Goal: Check status: Check status

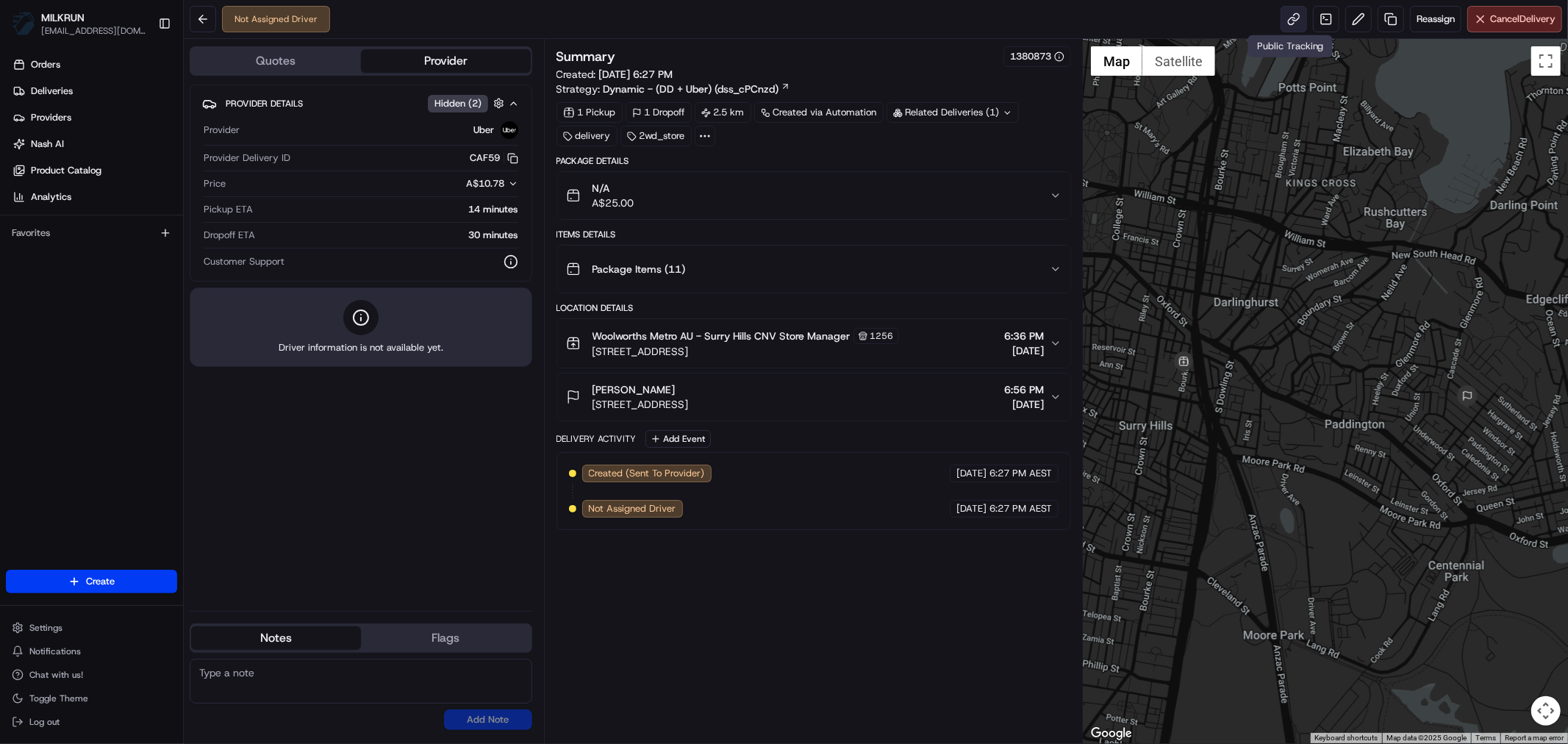
click at [1287, 19] on link at bounding box center [1294, 19] width 27 height 27
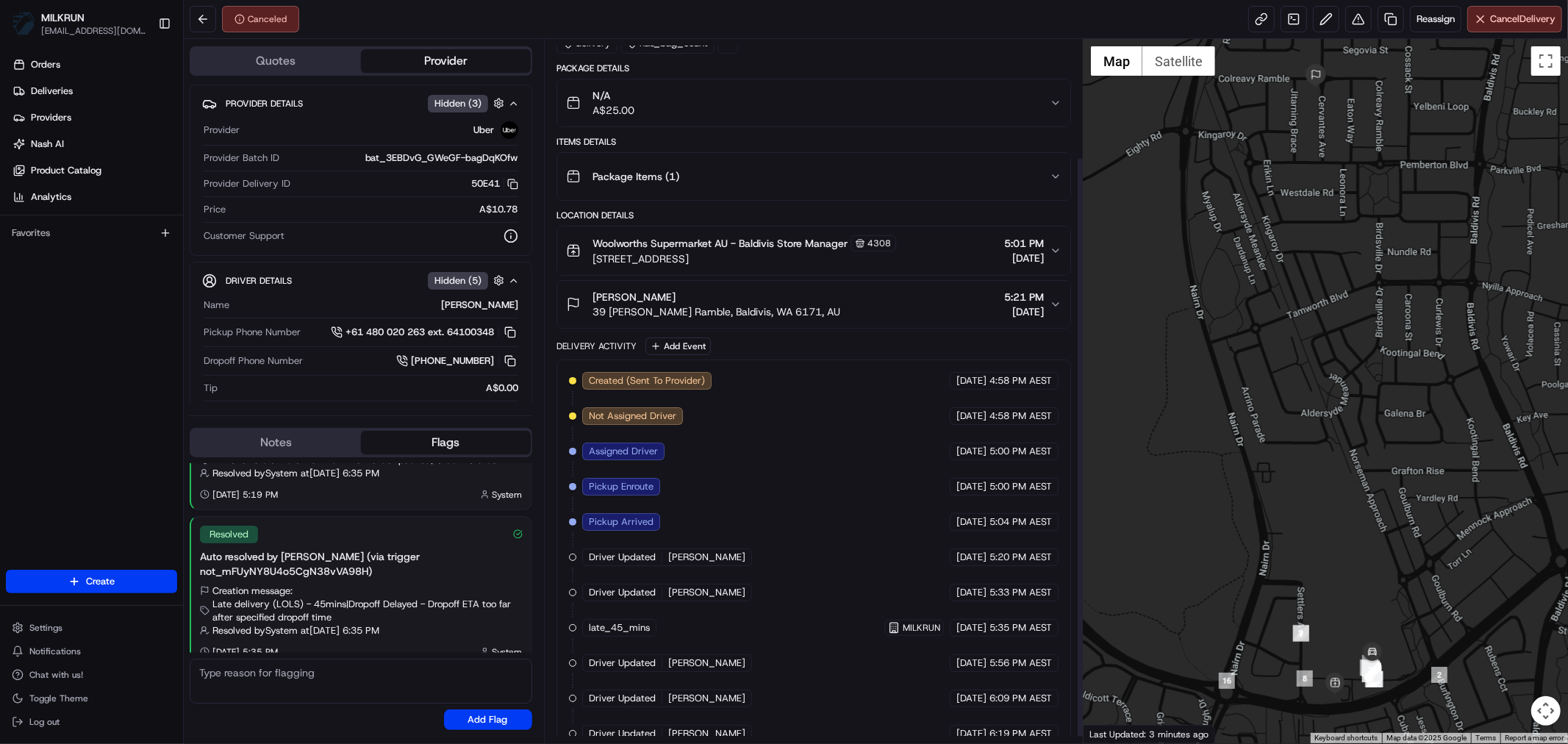
scroll to position [150, 0]
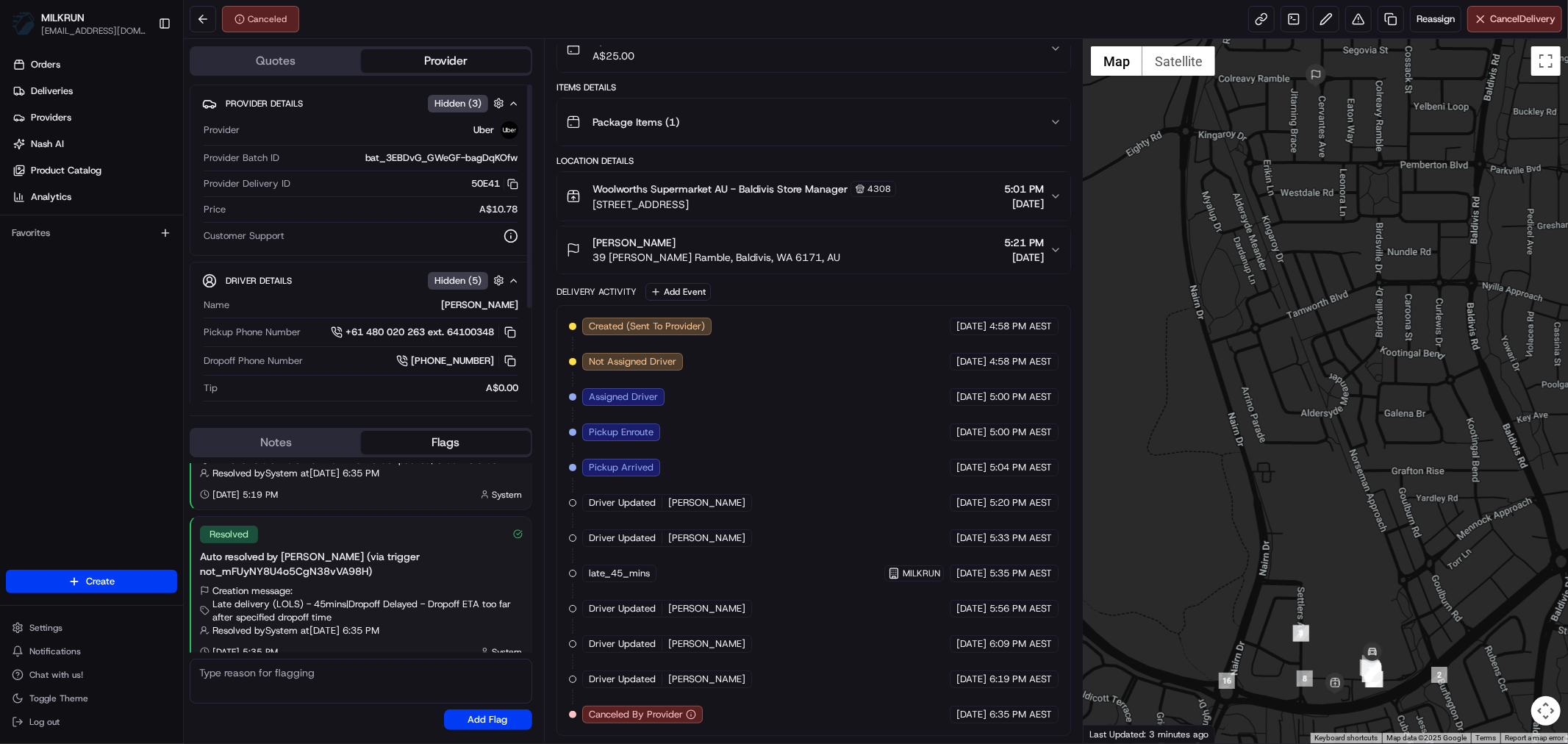
click at [285, 63] on button "Quotes" at bounding box center [276, 61] width 170 height 23
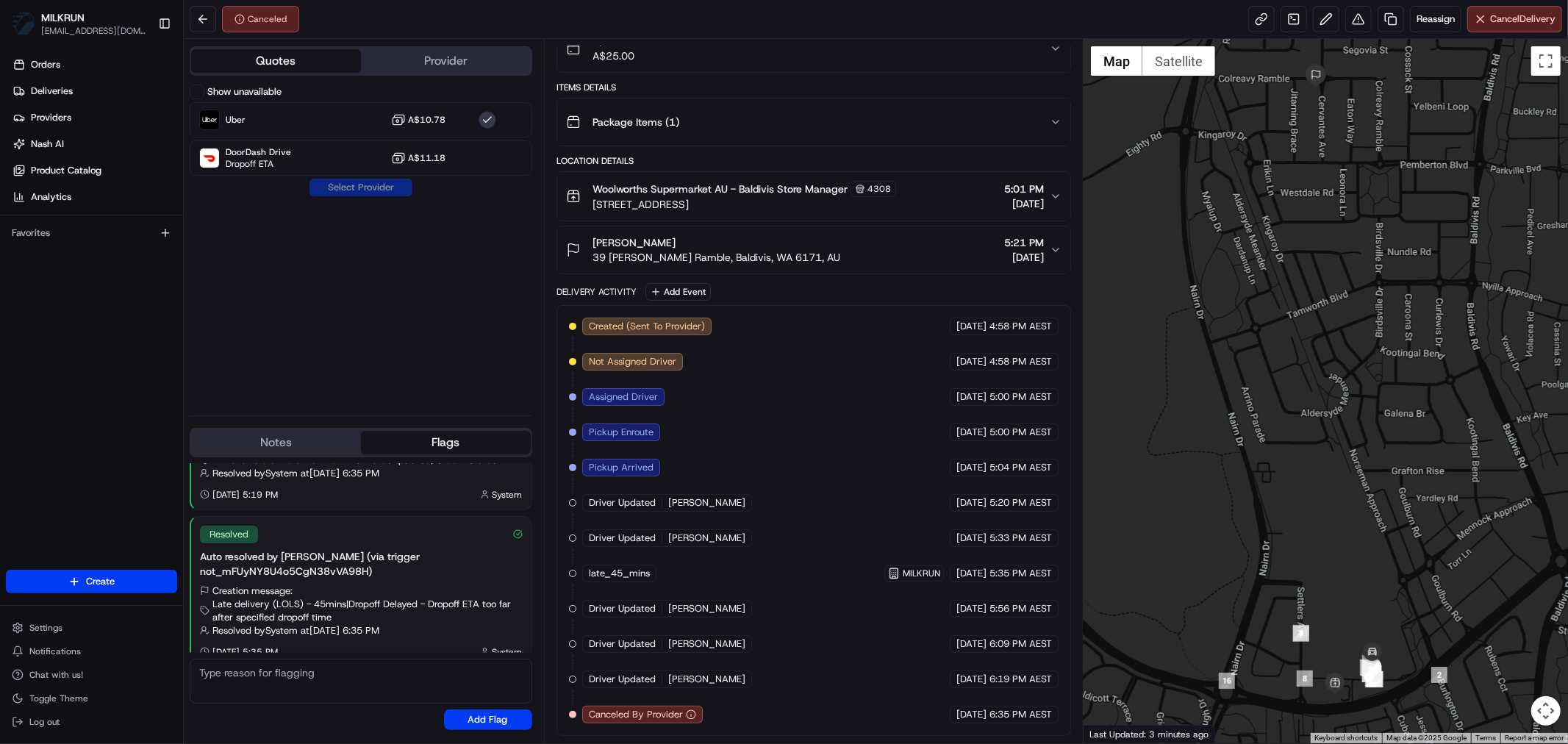
click at [437, 58] on button "Provider" at bounding box center [446, 61] width 170 height 23
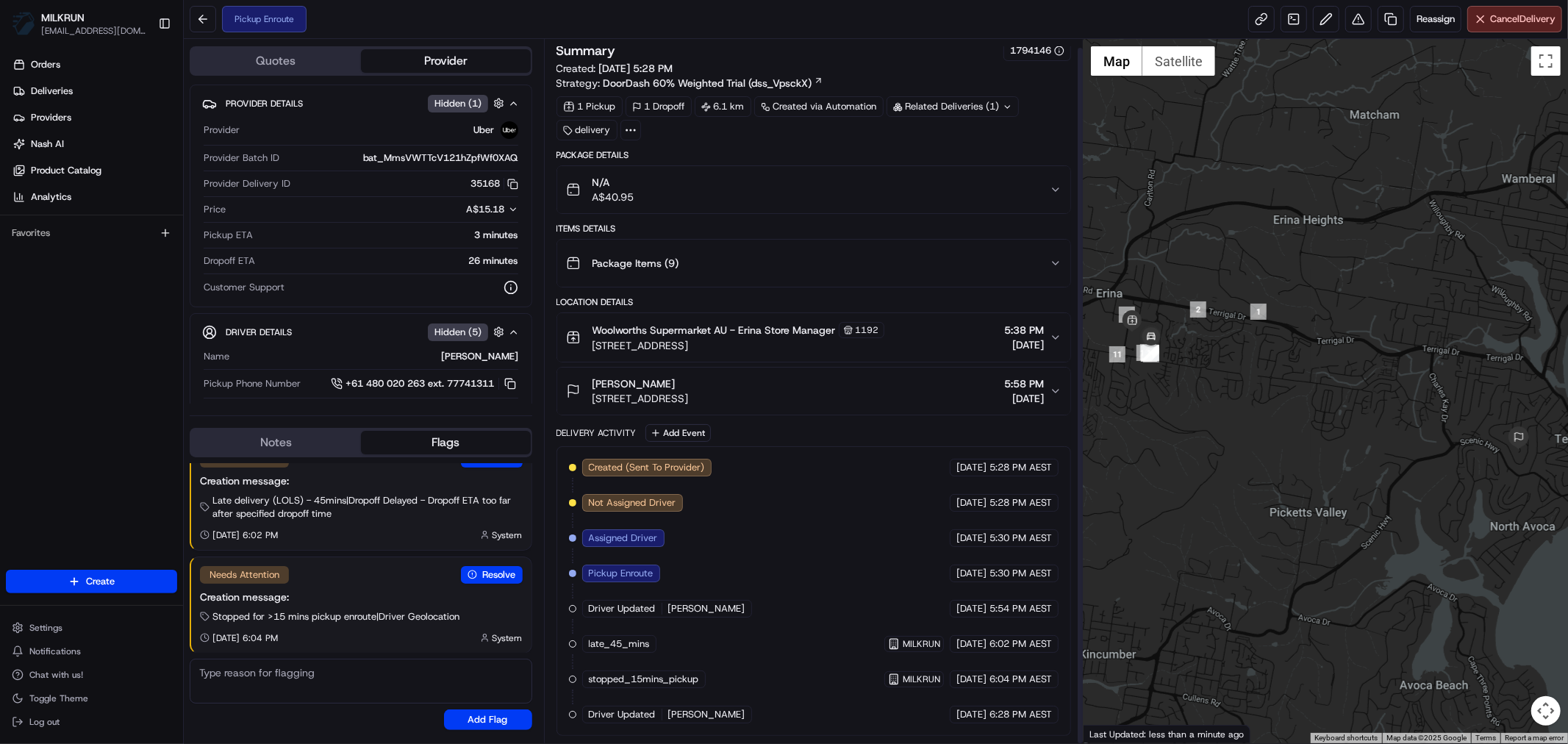
scroll to position [9, 0]
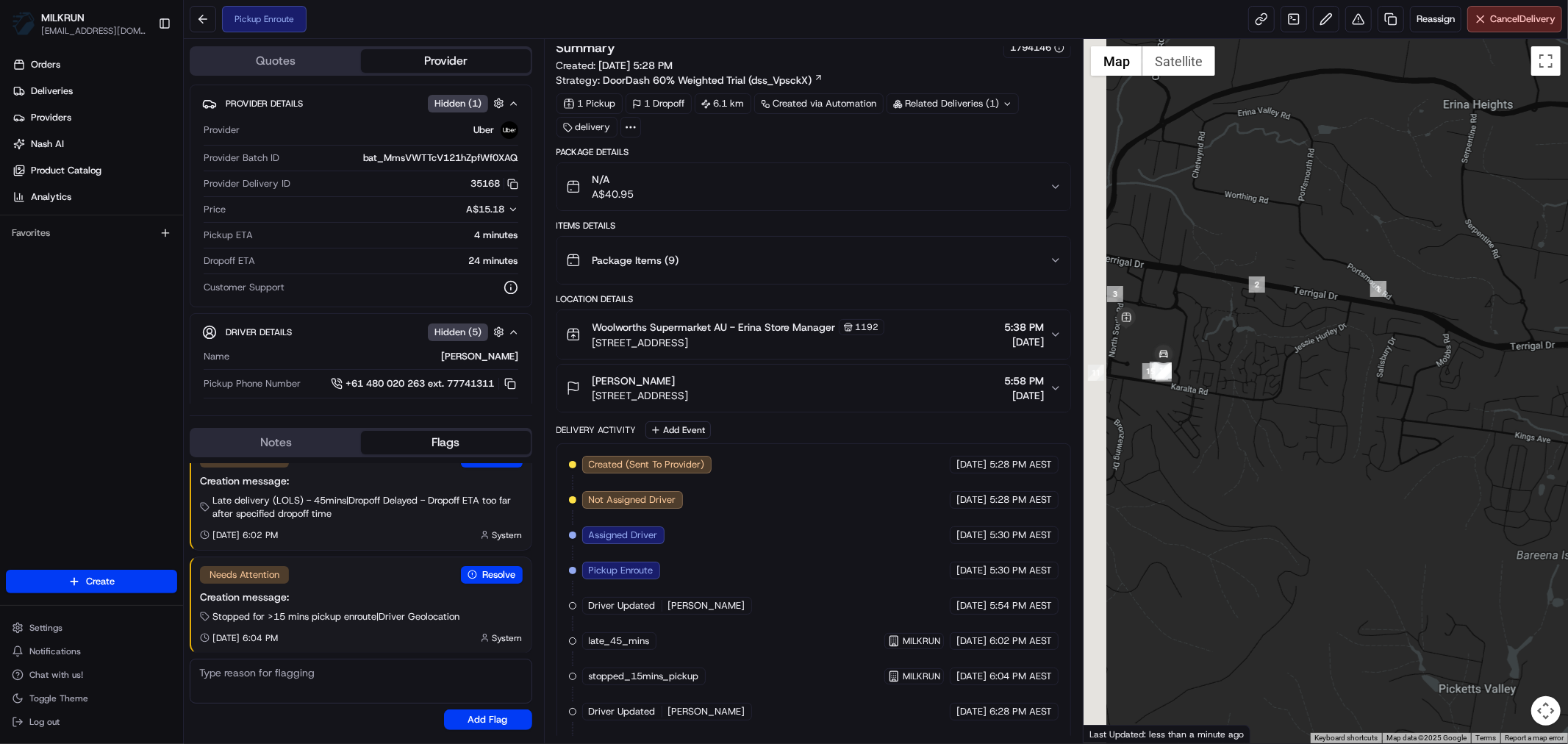
drag, startPoint x: 1205, startPoint y: 370, endPoint x: 1236, endPoint y: 377, distance: 31.8
click at [1236, 377] on div at bounding box center [1325, 391] width 484 height 704
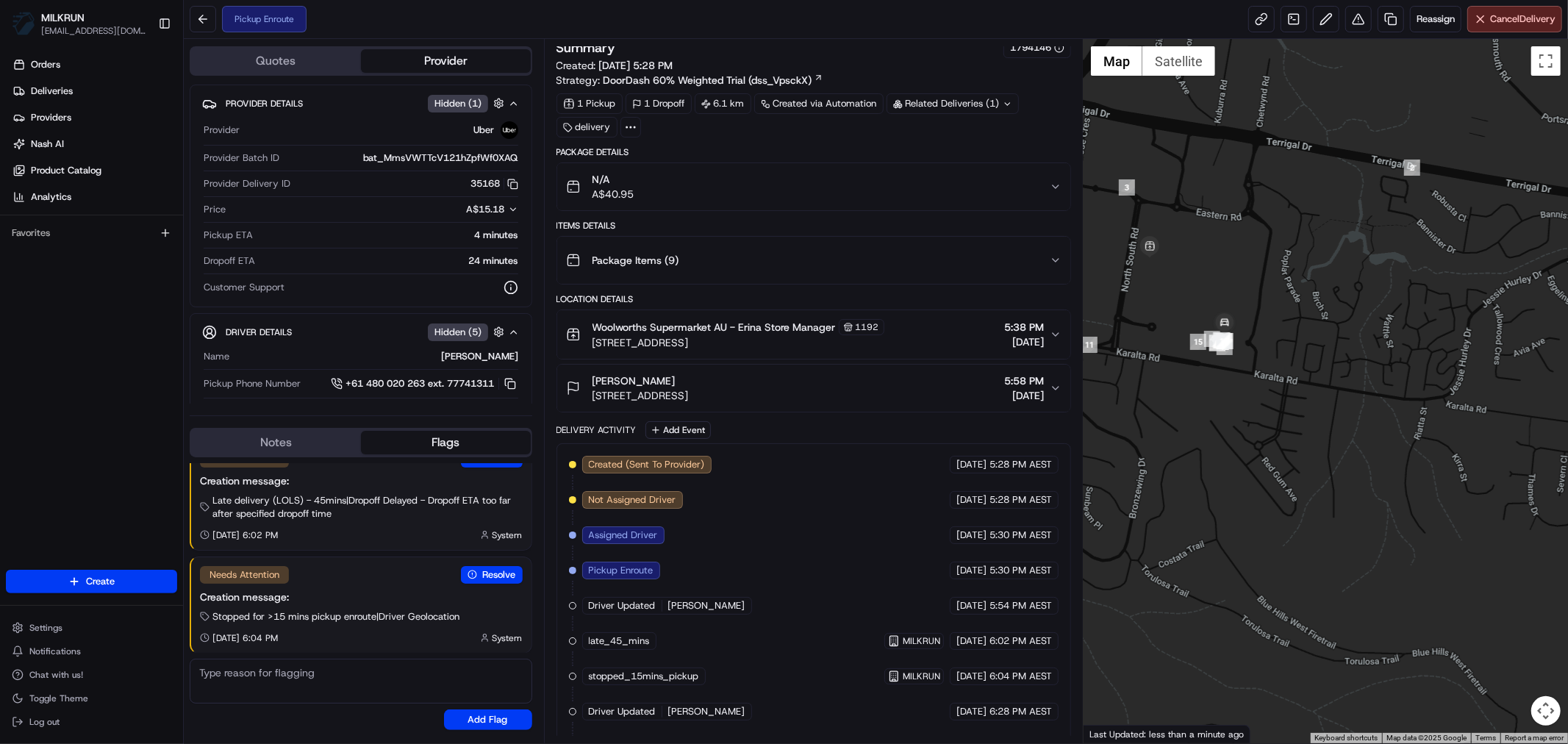
drag, startPoint x: 1204, startPoint y: 429, endPoint x: 1216, endPoint y: 449, distance: 23.3
click at [1216, 449] on div at bounding box center [1325, 391] width 484 height 704
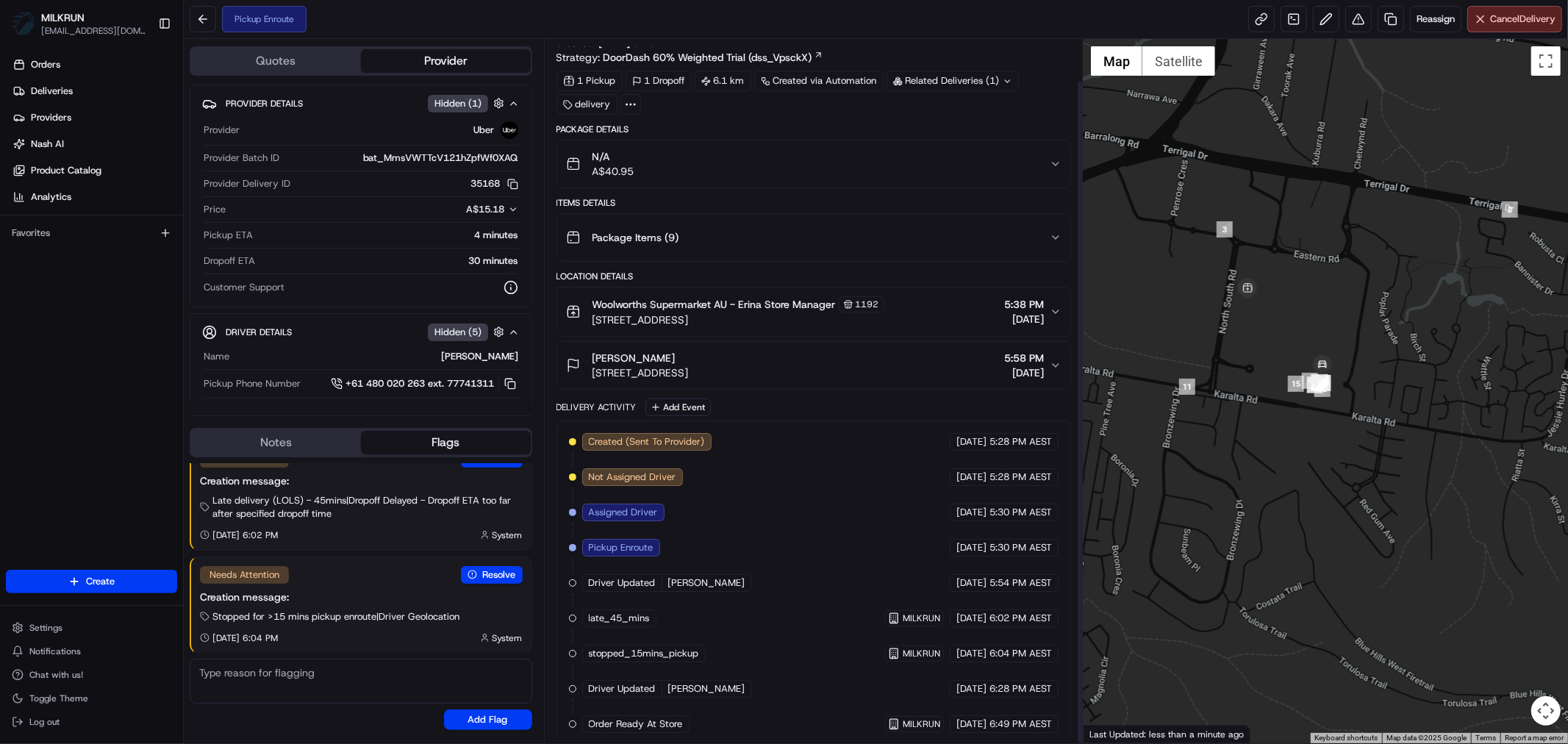
scroll to position [44, 0]
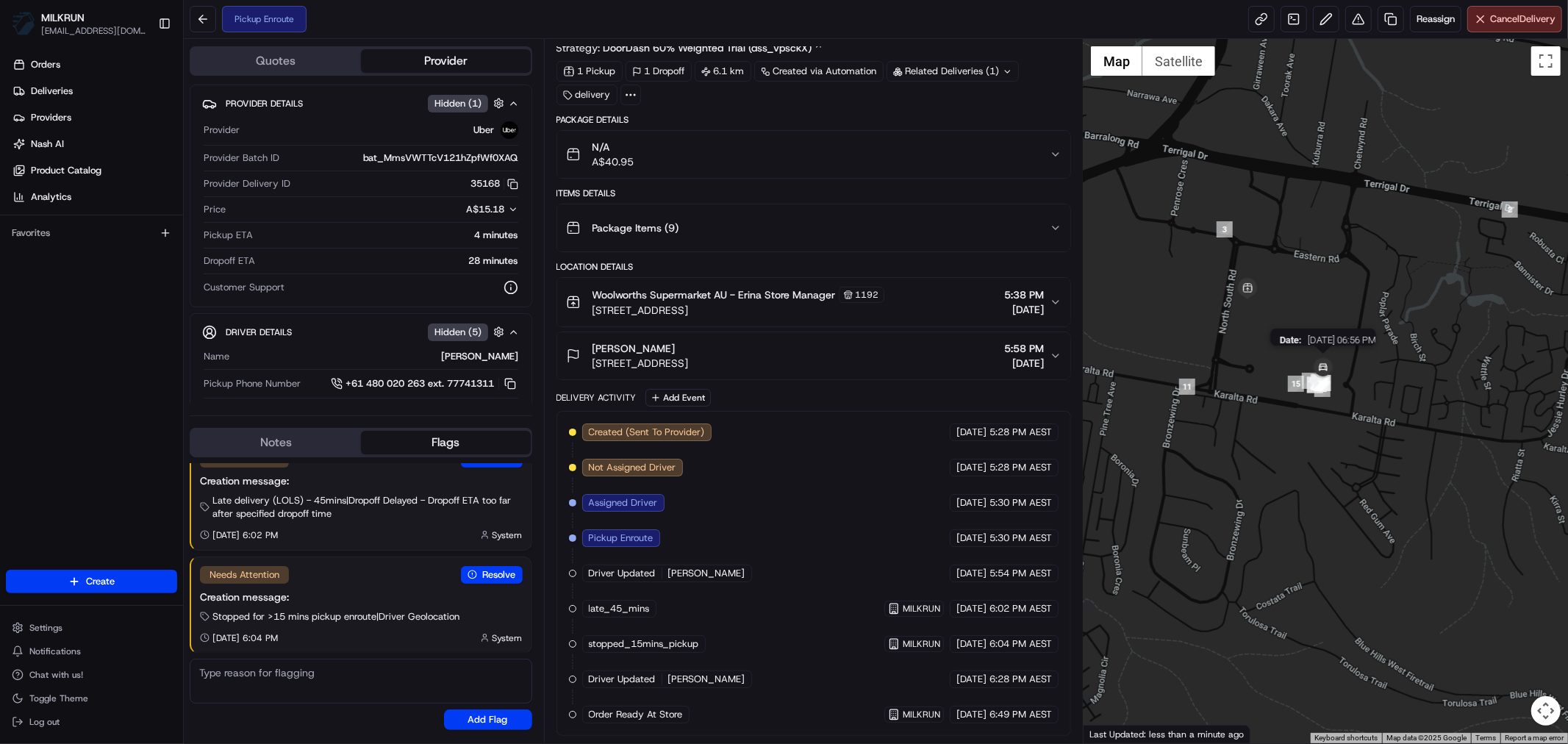
click at [1320, 366] on img at bounding box center [1323, 368] width 30 height 30
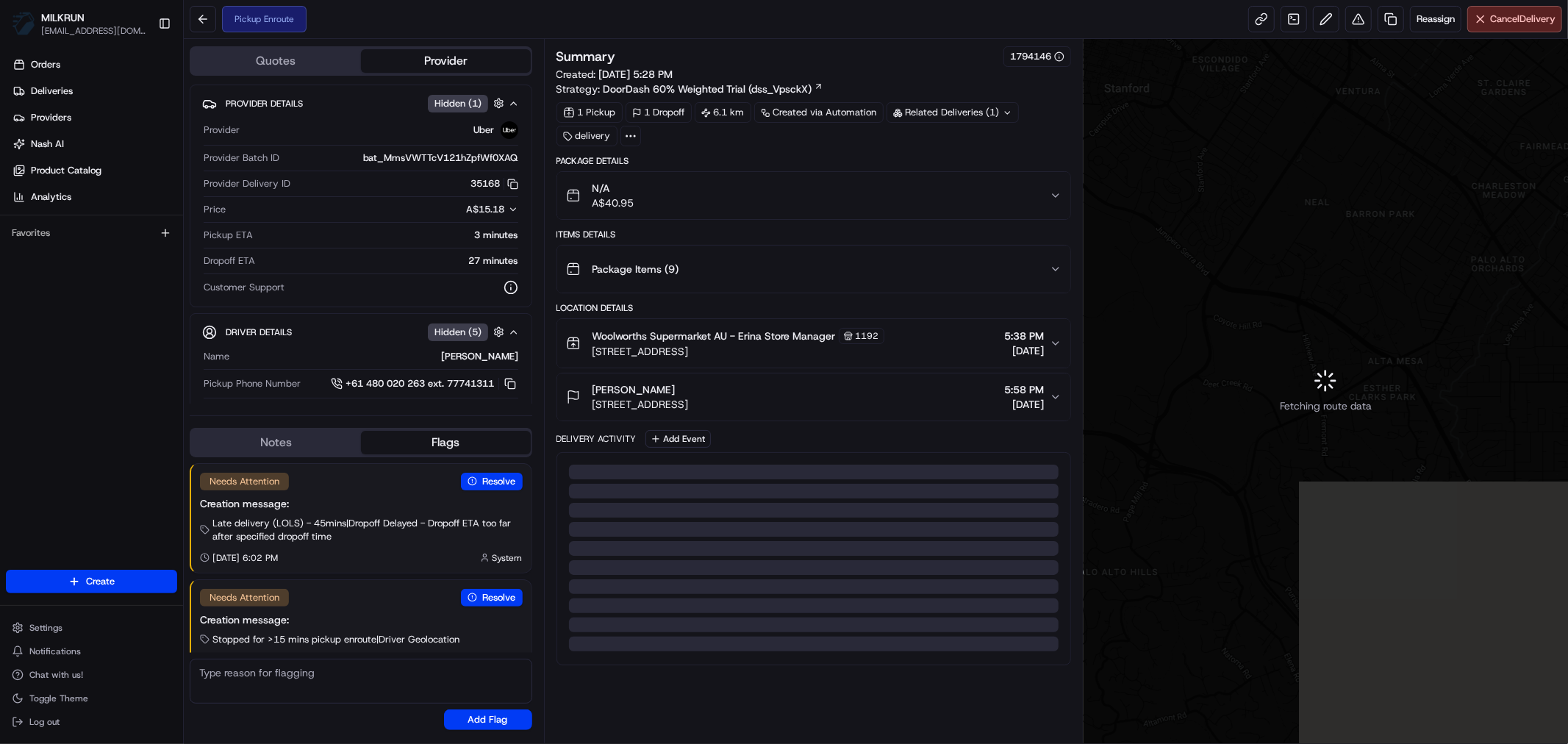
scroll to position [23, 0]
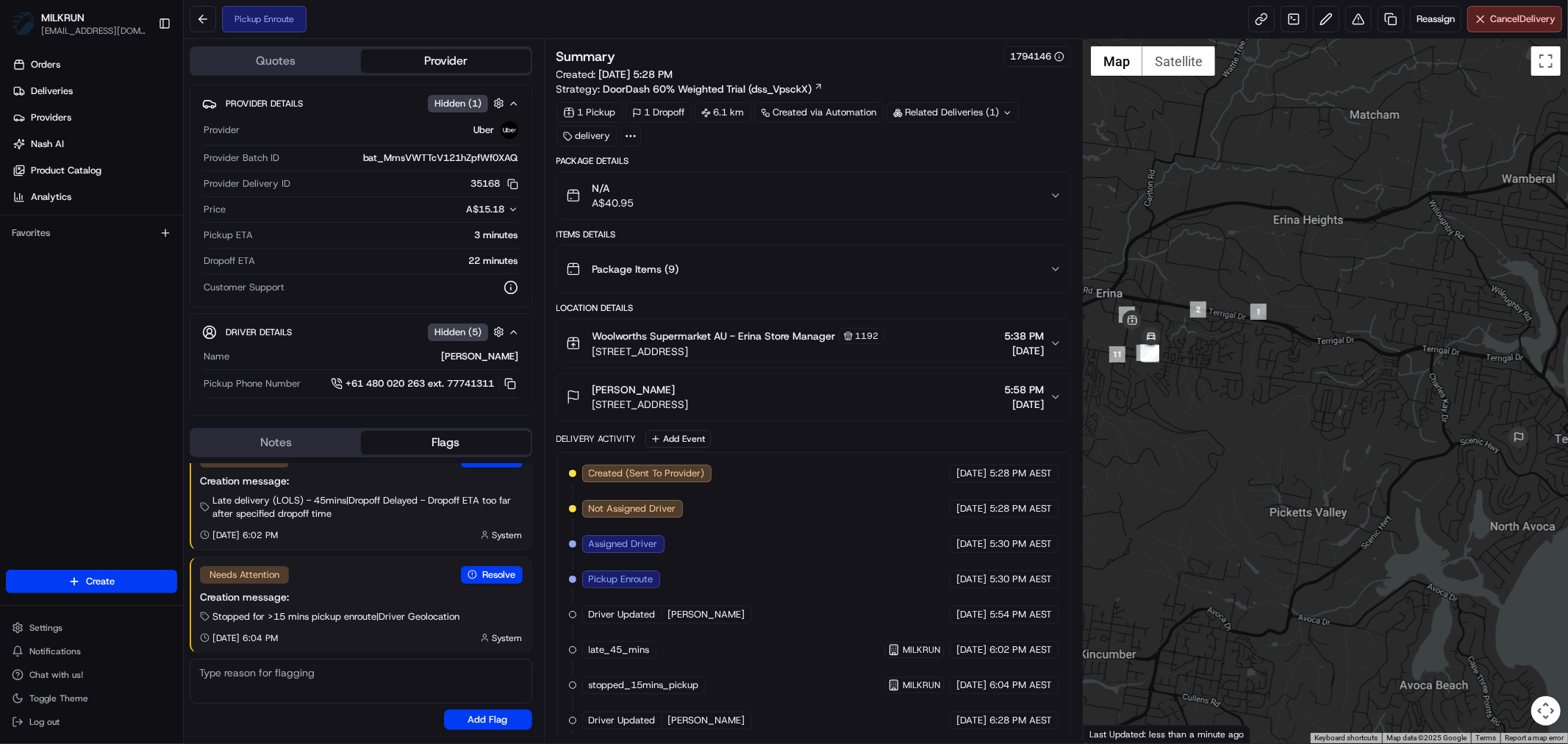
scroll to position [44, 0]
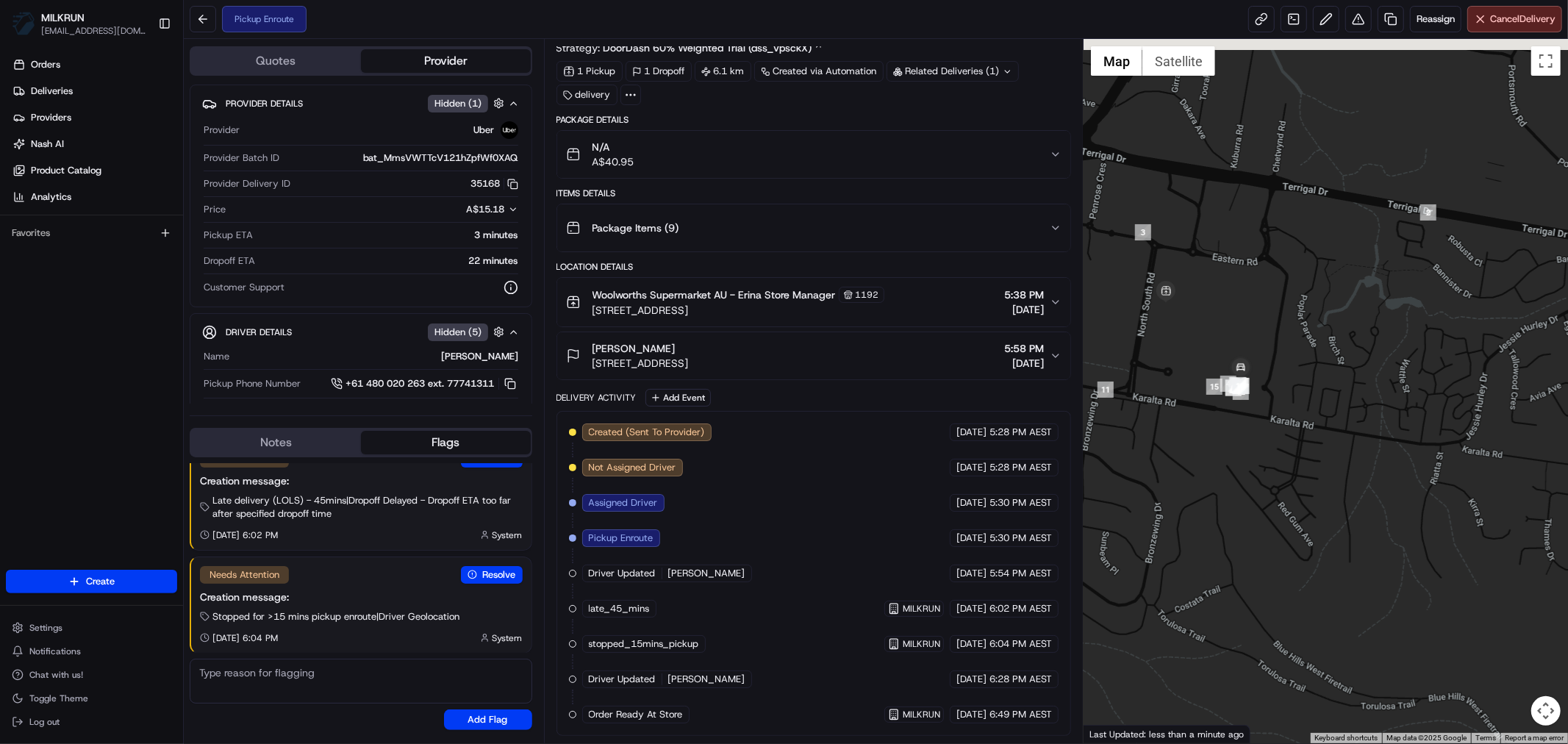
drag, startPoint x: 1171, startPoint y: 341, endPoint x: 1224, endPoint y: 618, distance: 282.0
click at [1224, 618] on div at bounding box center [1325, 391] width 484 height 704
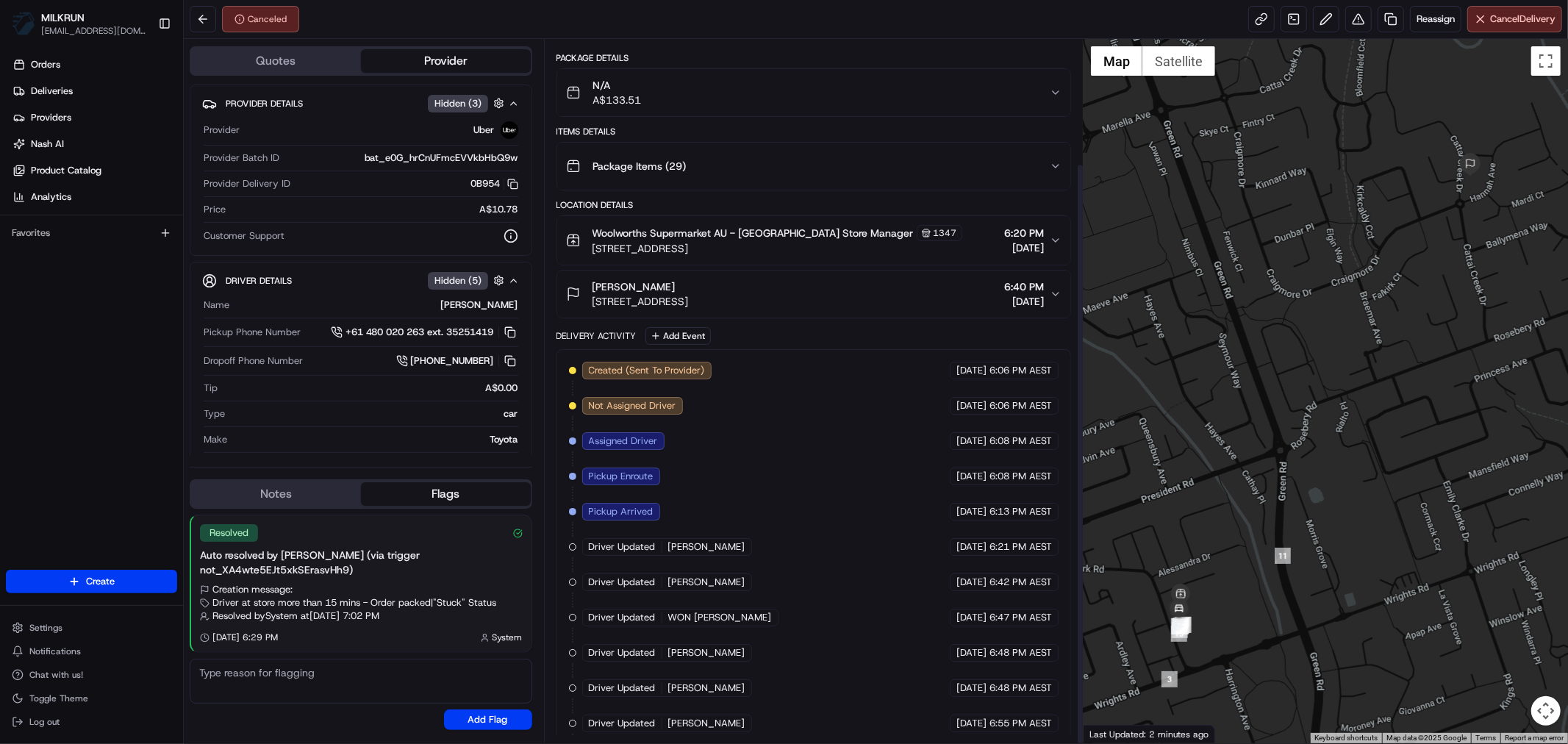
scroll to position [150, 0]
